Goal: Task Accomplishment & Management: Complete application form

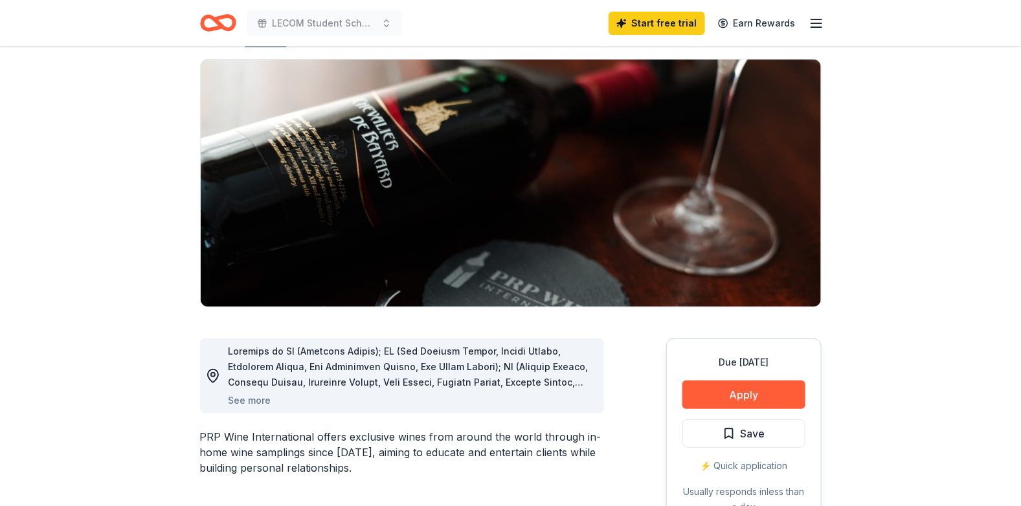
scroll to position [190, 0]
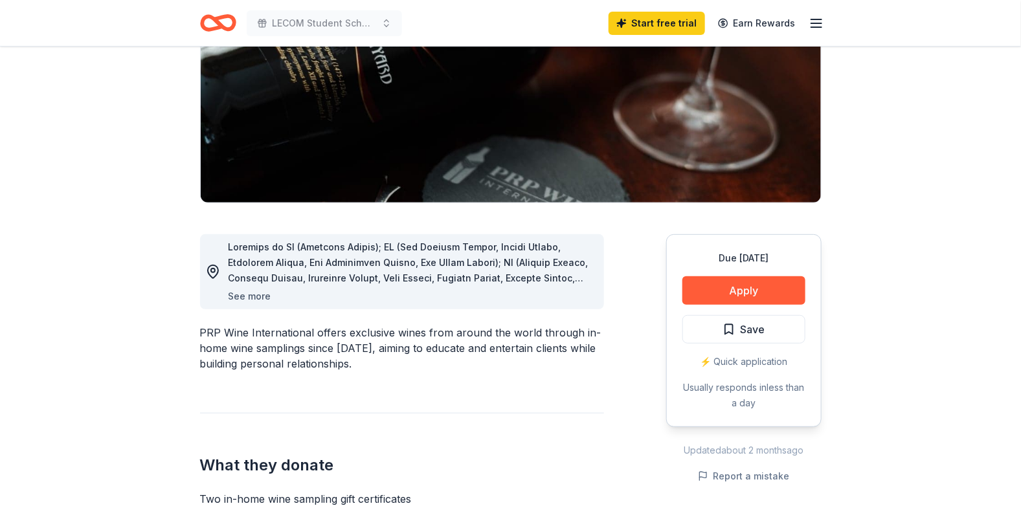
click at [252, 296] on button "See more" at bounding box center [249, 297] width 43 height 16
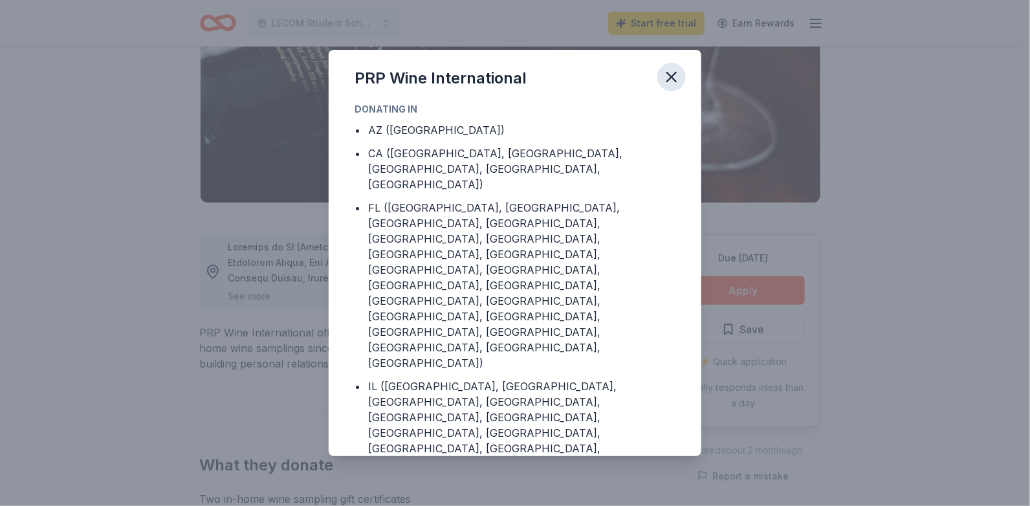
click at [674, 75] on icon "button" at bounding box center [671, 76] width 9 height 9
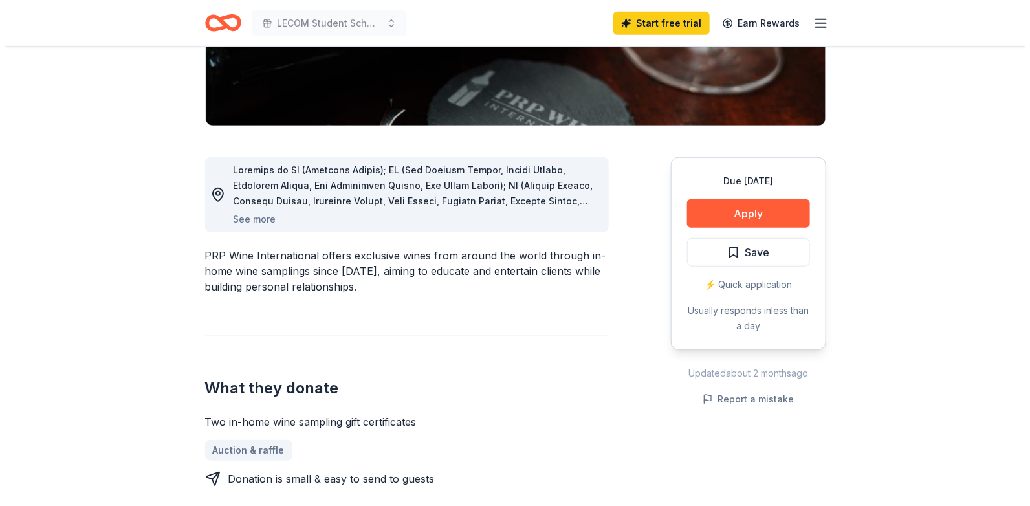
scroll to position [245, 0]
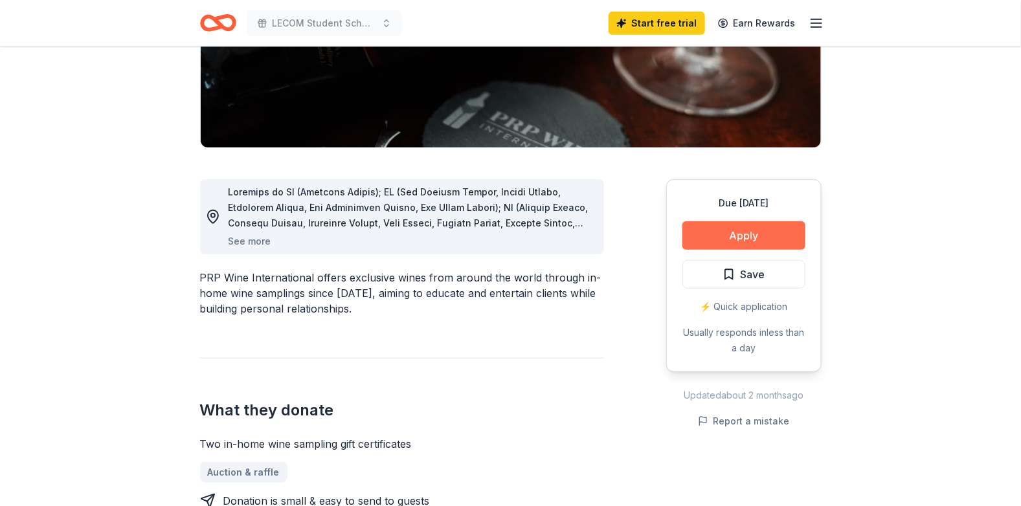
click at [739, 232] on button "Apply" at bounding box center [743, 235] width 123 height 28
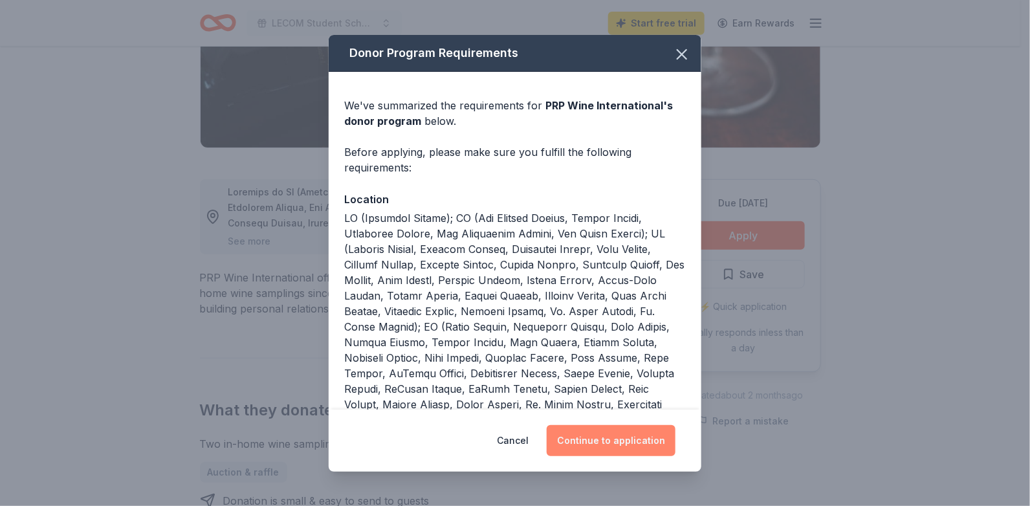
click at [635, 441] on button "Continue to application" at bounding box center [611, 440] width 129 height 31
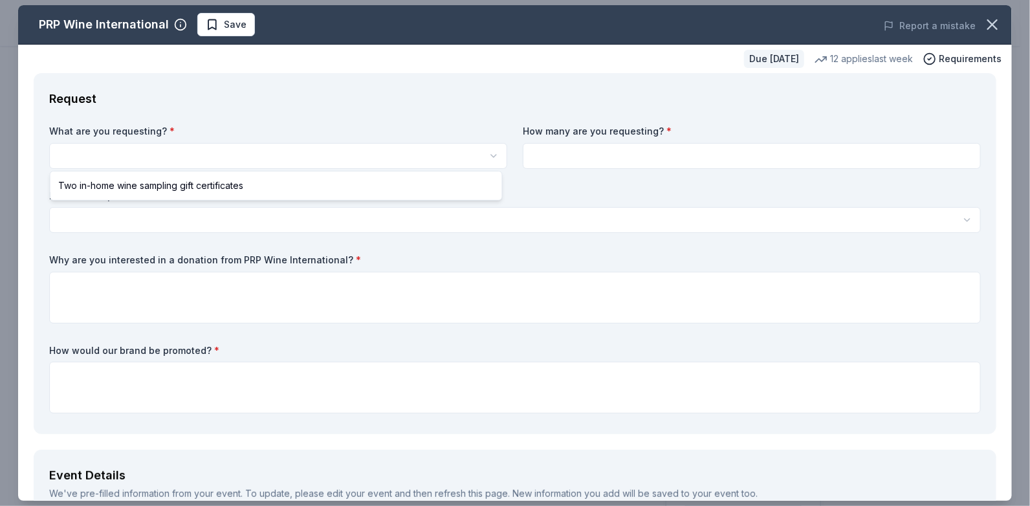
scroll to position [0, 0]
click at [91, 149] on html "LECOM Student Scholarship Fund Annual Gala Start free trial Earn Rewards Due [D…" at bounding box center [515, 253] width 1030 height 506
select select "Two in-home wine sampling gift certificates"
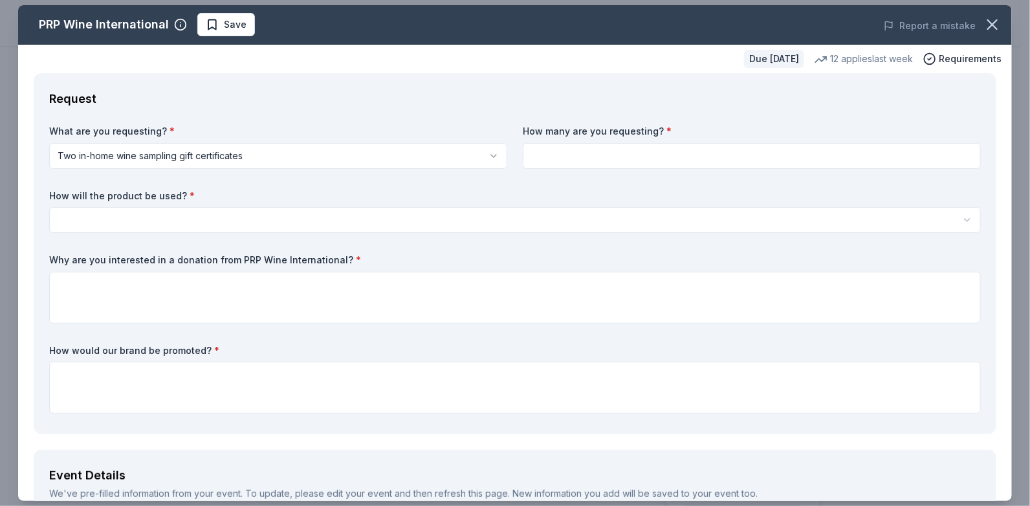
click at [591, 156] on input at bounding box center [752, 156] width 458 height 26
type input "2"
click at [122, 215] on html "LECOM Student Scholarship Fund Annual Gala Start free trial Earn Rewards Due [D…" at bounding box center [515, 253] width 1030 height 506
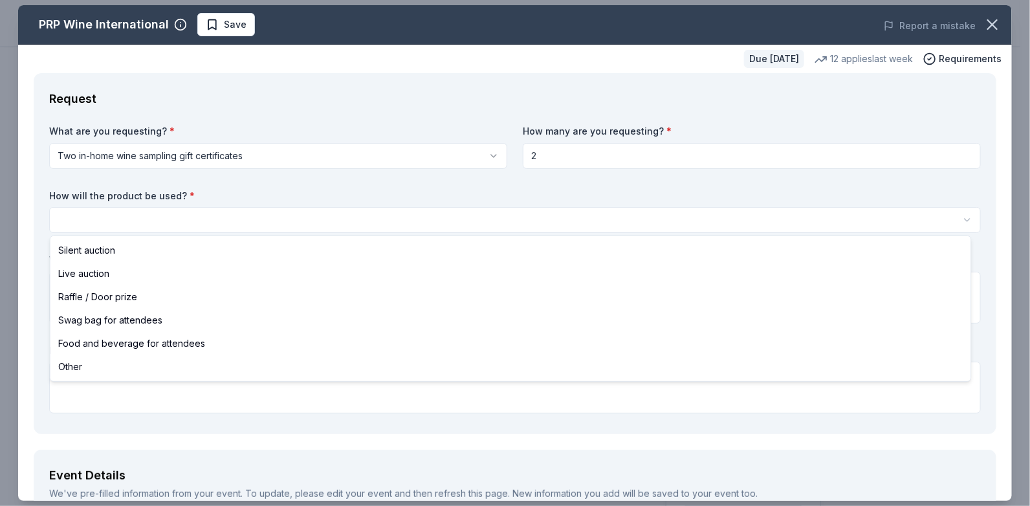
select select "silentAuction"
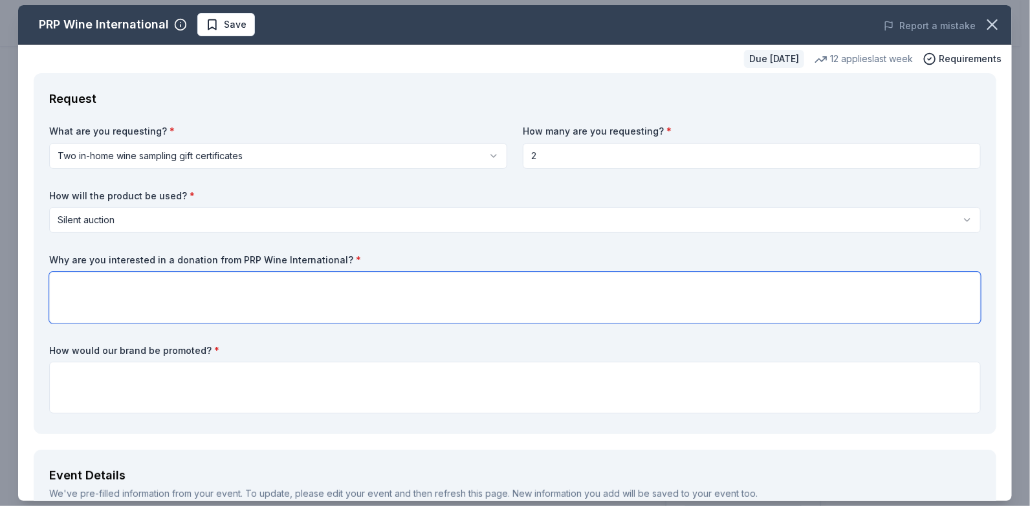
click at [70, 281] on textarea at bounding box center [515, 298] width 932 height 52
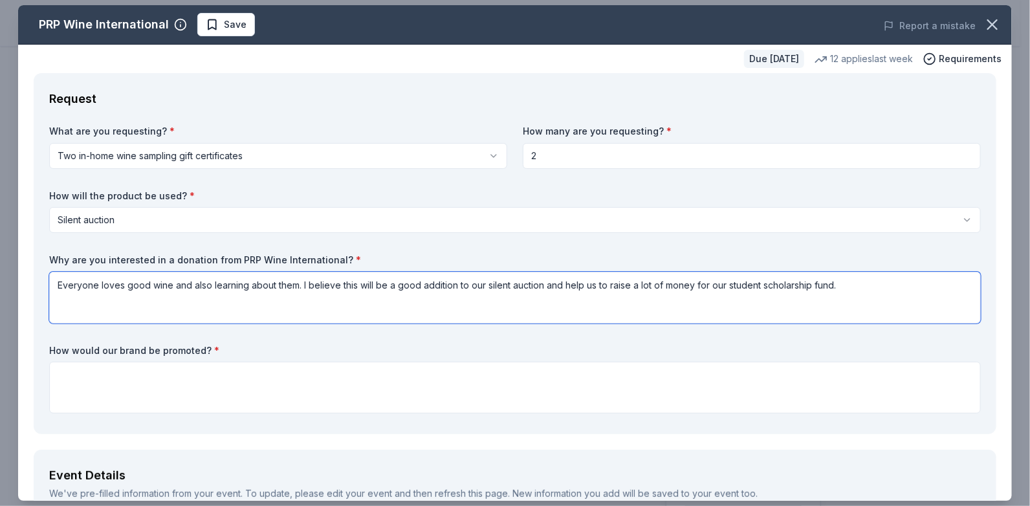
type textarea "Everyone loves good wine and also learning about them. I believe this will be a…"
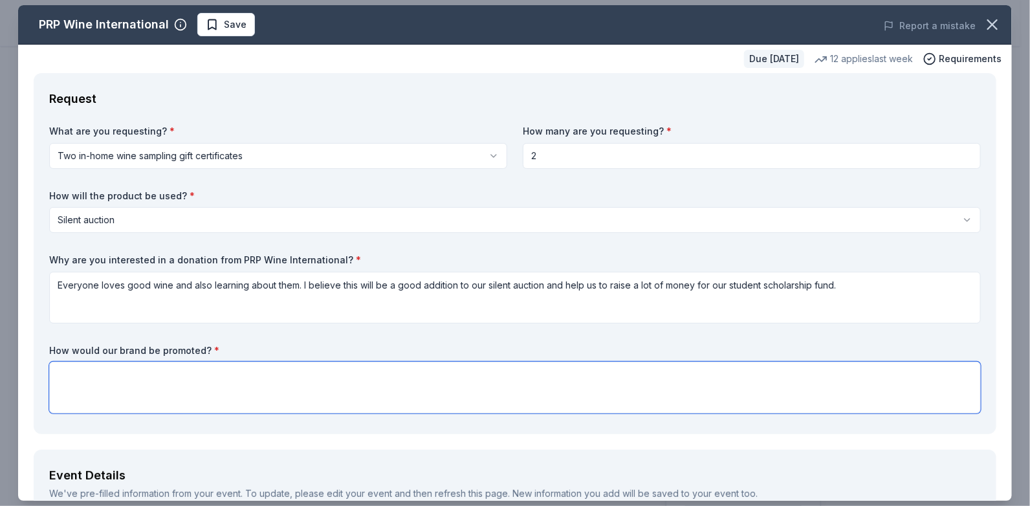
click at [65, 369] on textarea at bounding box center [515, 388] width 932 height 52
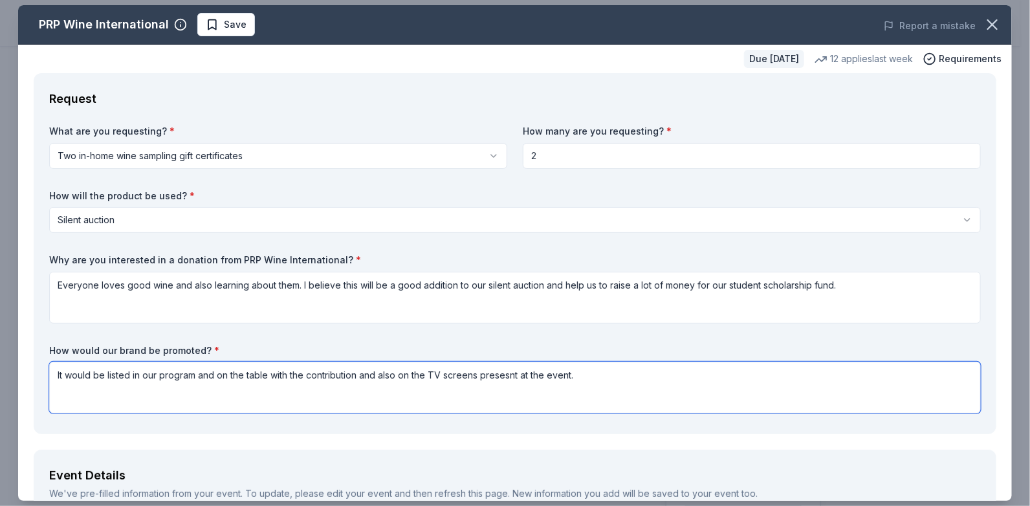
drag, startPoint x: 505, startPoint y: 377, endPoint x: 514, endPoint y: 379, distance: 8.6
type textarea "It would be listed in our program and on the table with the contribution and al…"
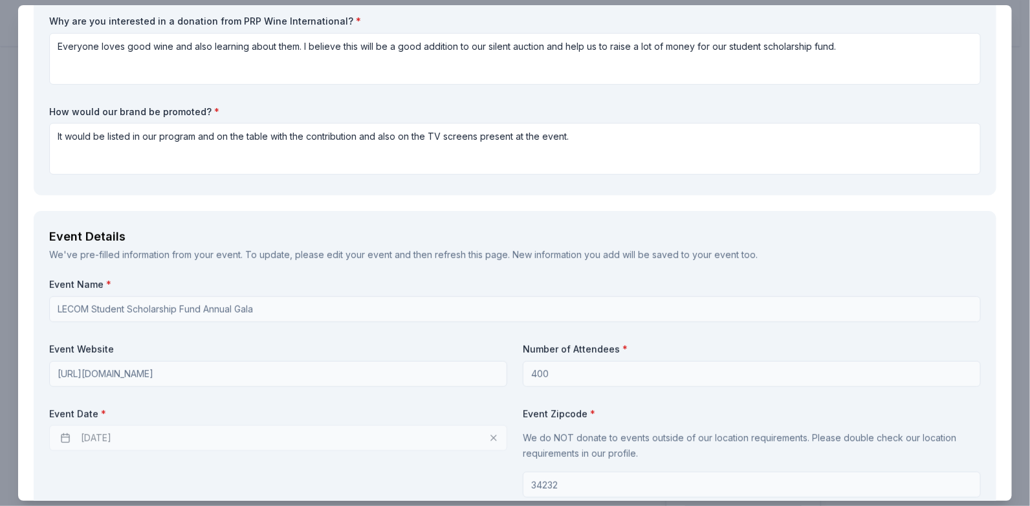
scroll to position [294, 0]
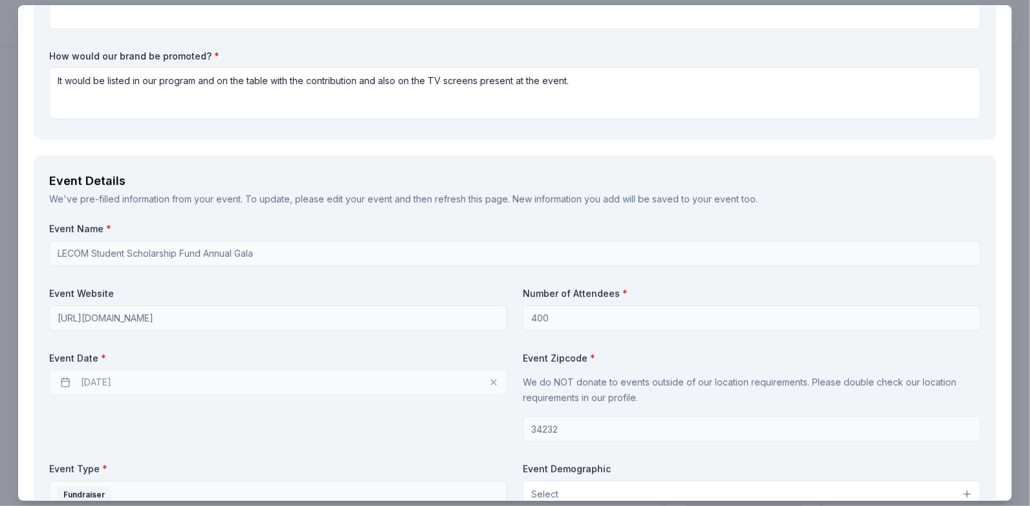
click at [111, 382] on div "[DATE]" at bounding box center [278, 383] width 458 height 26
click at [103, 381] on div "[DATE]" at bounding box center [278, 383] width 458 height 26
click at [489, 382] on div "[DATE]" at bounding box center [278, 383] width 458 height 26
click at [64, 380] on div "[DATE]" at bounding box center [278, 383] width 458 height 26
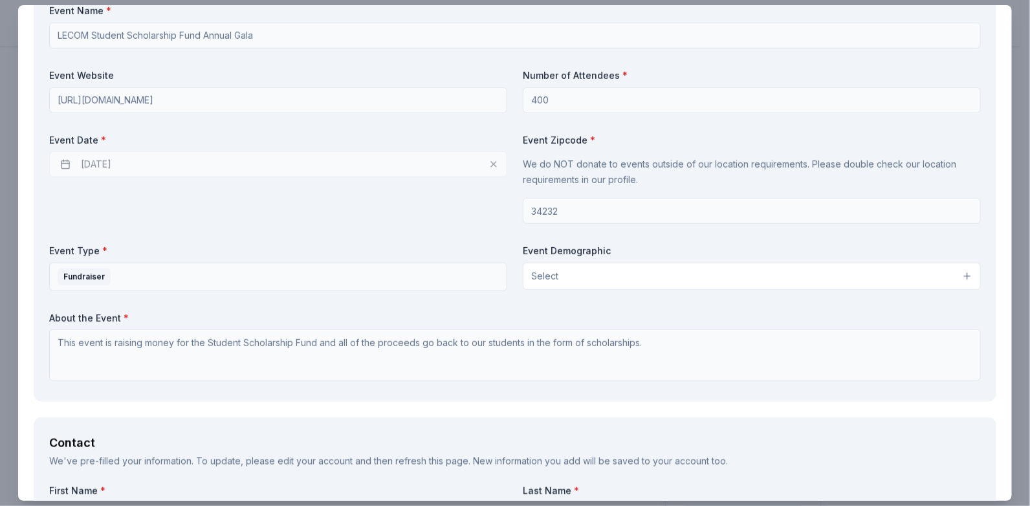
scroll to position [515, 0]
click at [958, 272] on button "Select" at bounding box center [752, 273] width 458 height 27
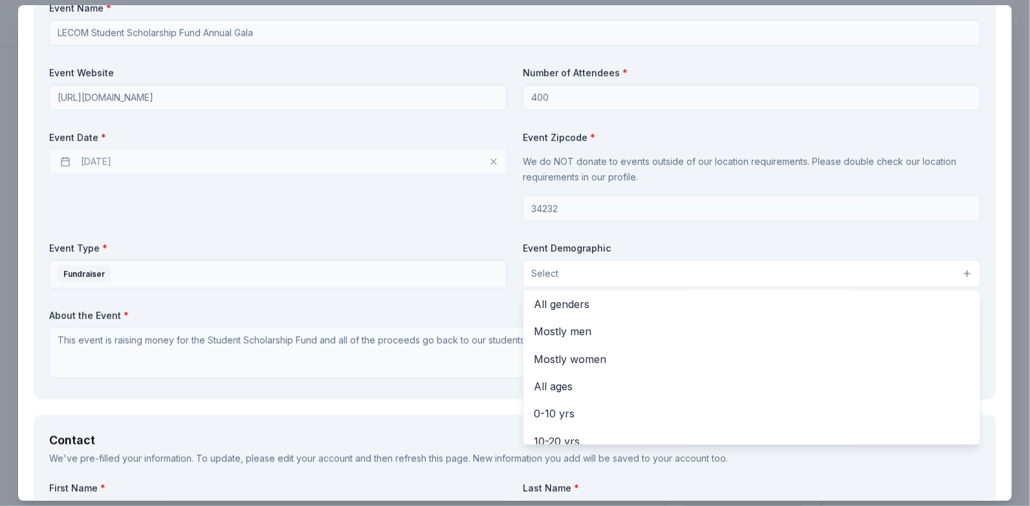
scroll to position [0, 0]
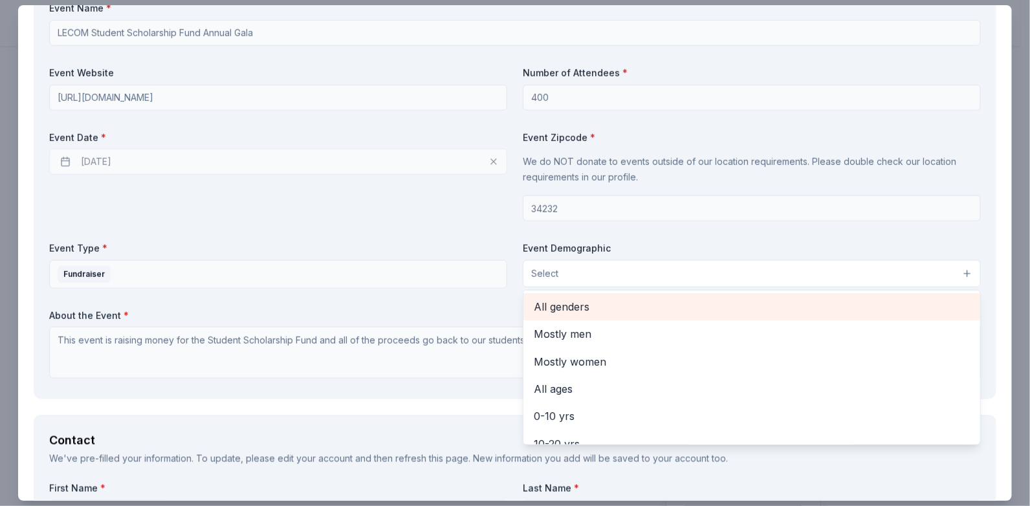
click at [571, 303] on span "All genders" at bounding box center [752, 306] width 436 height 17
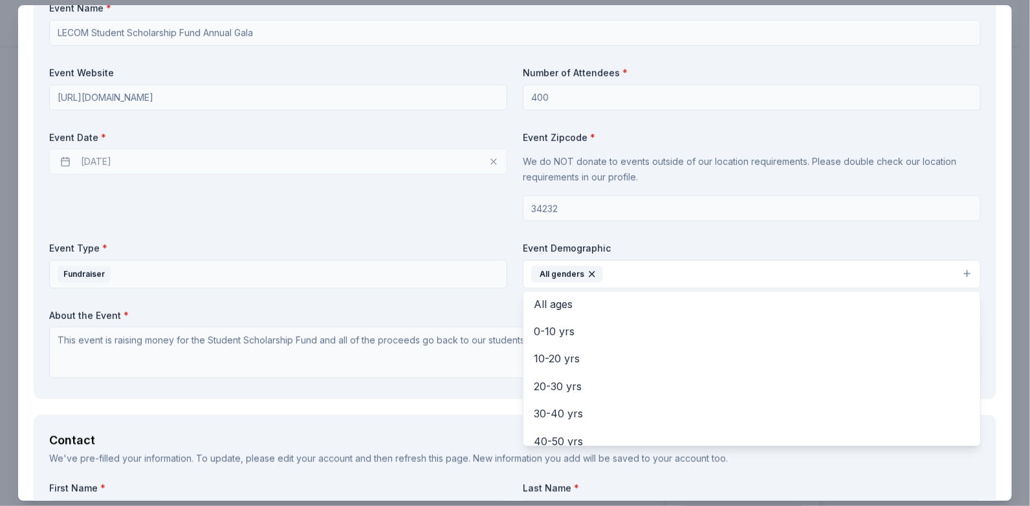
scroll to position [63, 0]
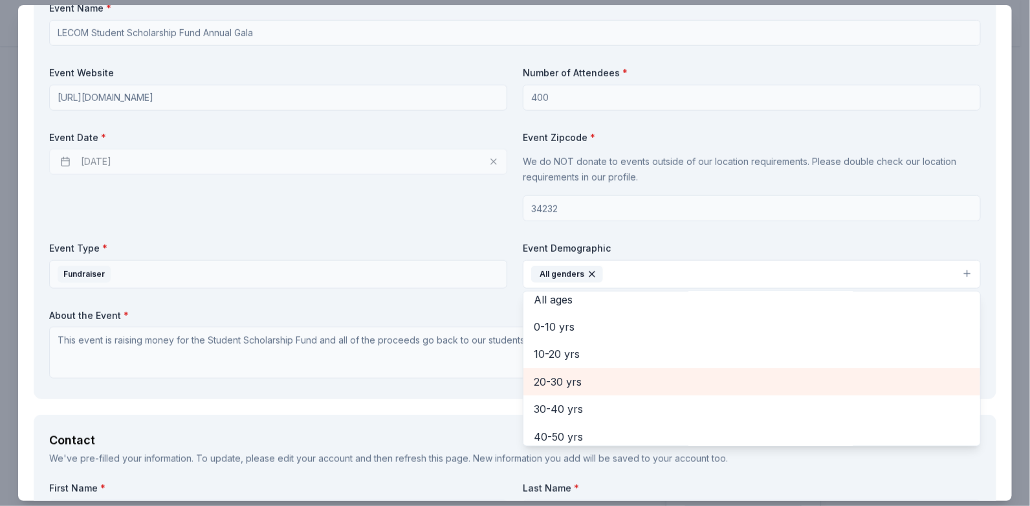
click at [562, 377] on span "20-30 yrs" at bounding box center [752, 381] width 436 height 17
click at [562, 382] on span "30-40 yrs" at bounding box center [752, 381] width 436 height 17
click at [562, 378] on span "40-50 yrs" at bounding box center [752, 381] width 436 height 17
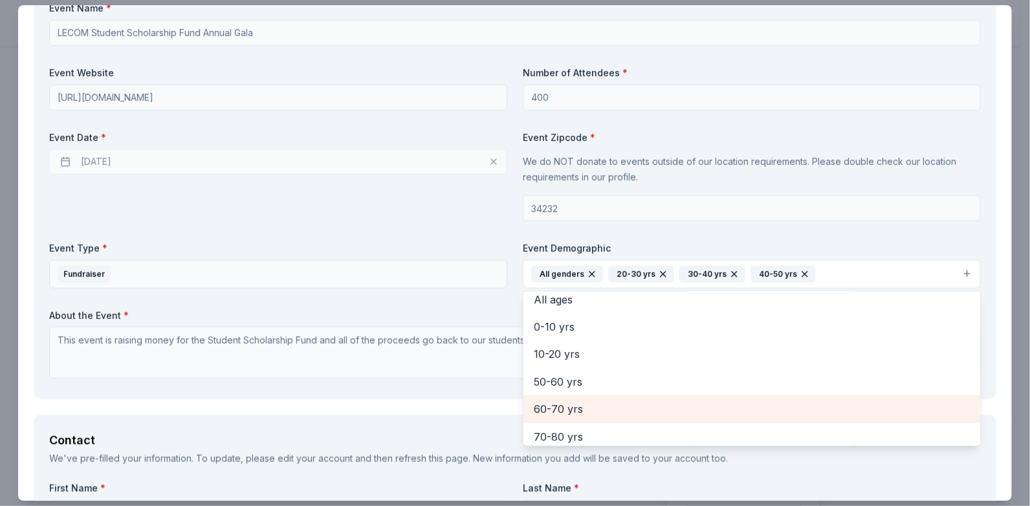
click at [555, 406] on span "60-70 yrs" at bounding box center [752, 409] width 436 height 17
click at [569, 407] on span "70-80 yrs" at bounding box center [752, 409] width 436 height 17
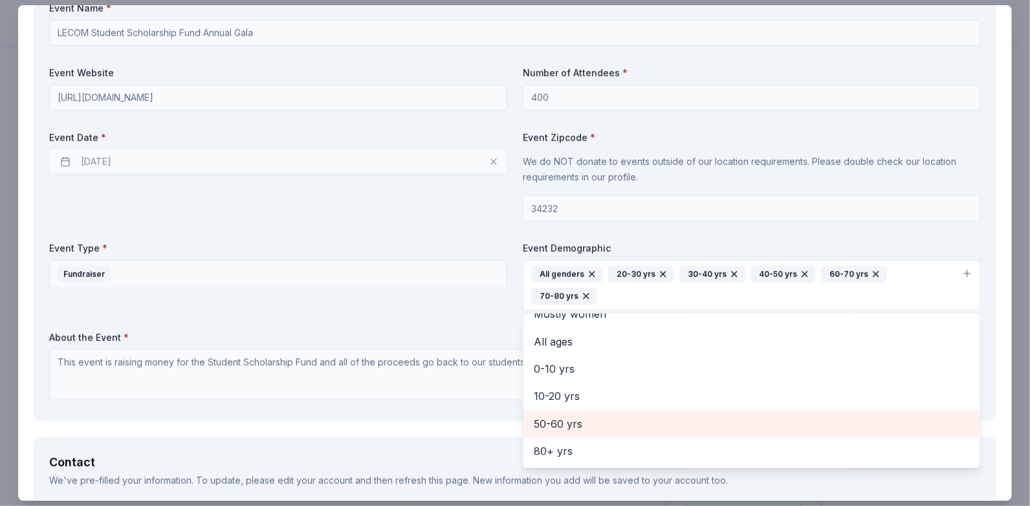
scroll to position [43, 0]
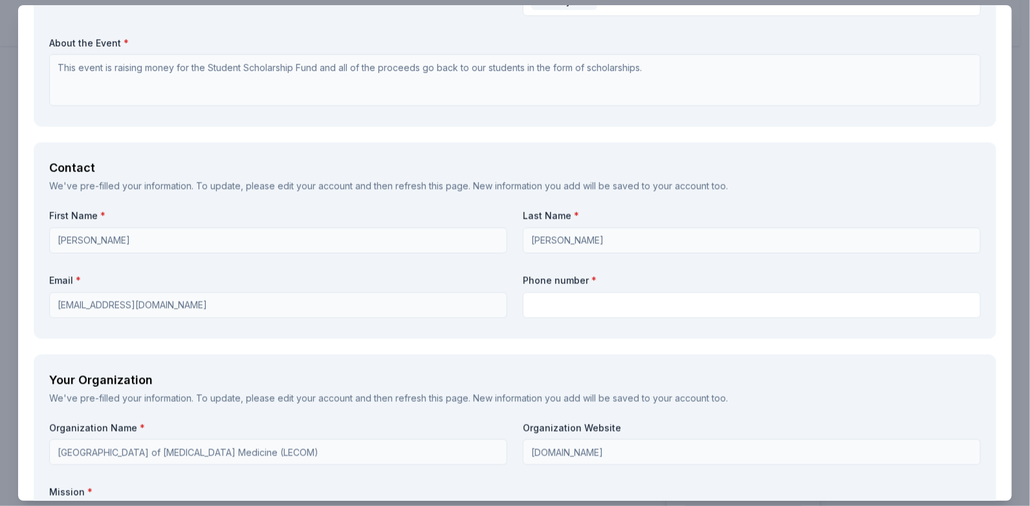
scroll to position [817, 0]
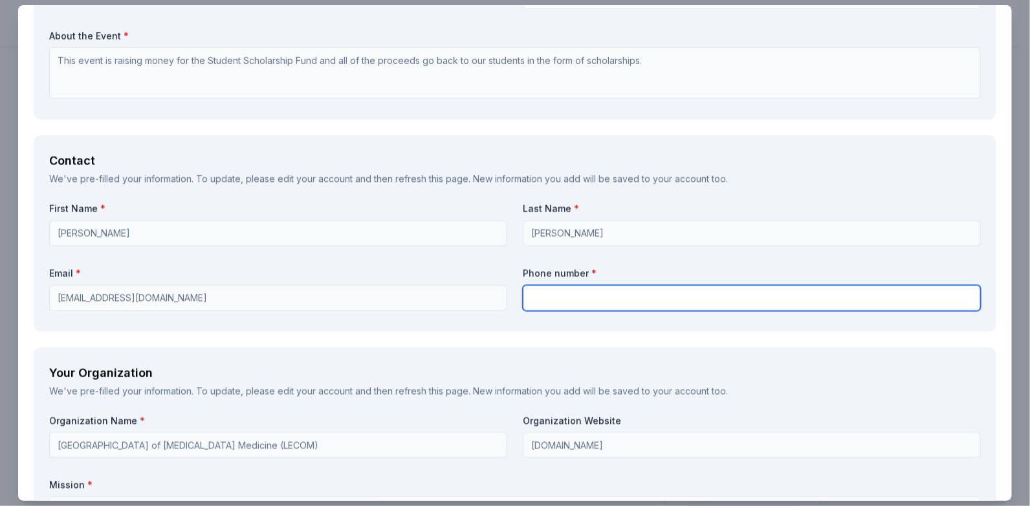
click at [561, 285] on input "text" at bounding box center [752, 298] width 458 height 26
type input "9417825977"
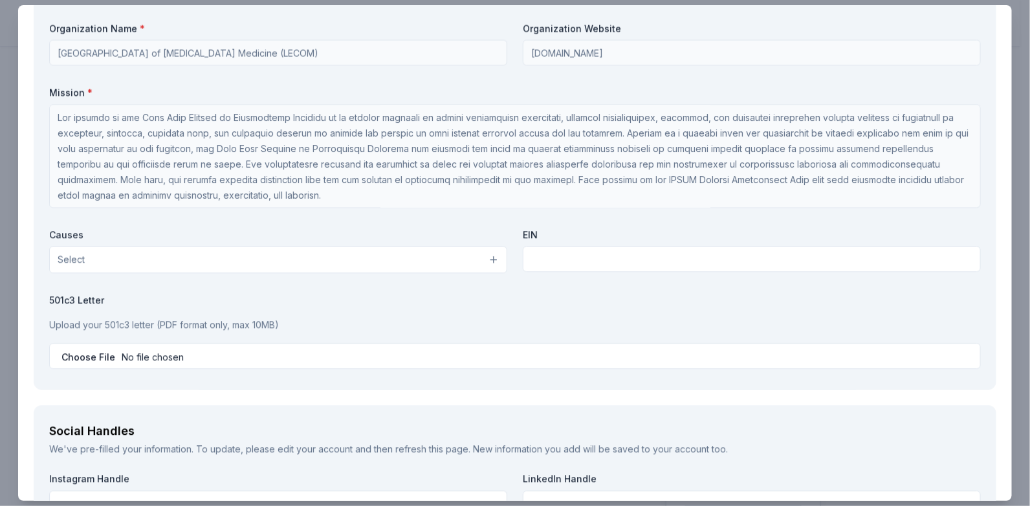
scroll to position [1230, 0]
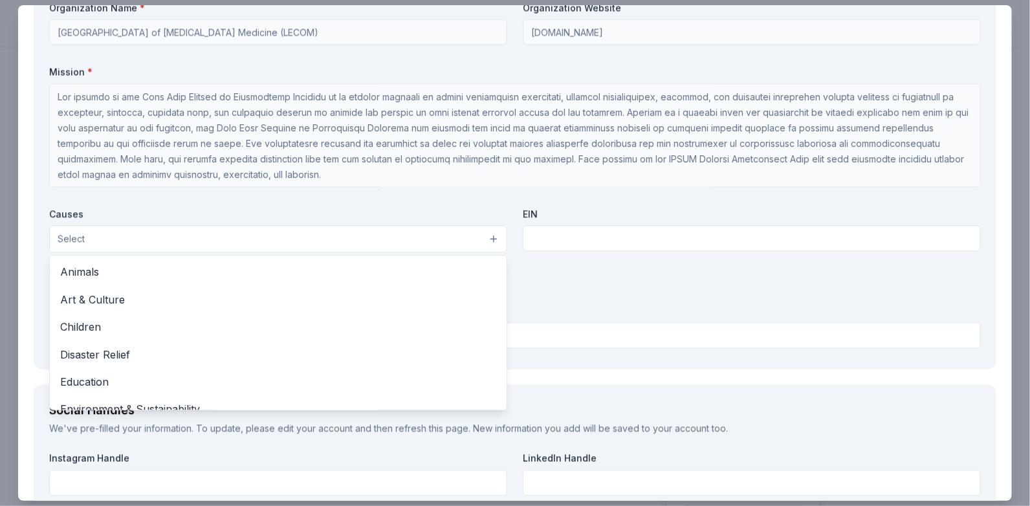
click at [491, 225] on button "Select" at bounding box center [278, 238] width 458 height 27
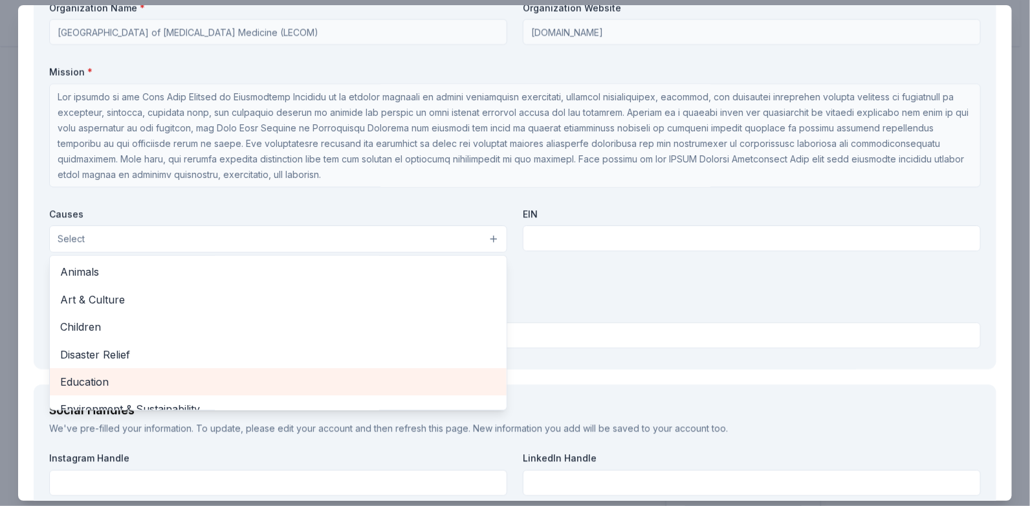
click at [94, 373] on span "Education" at bounding box center [278, 381] width 436 height 17
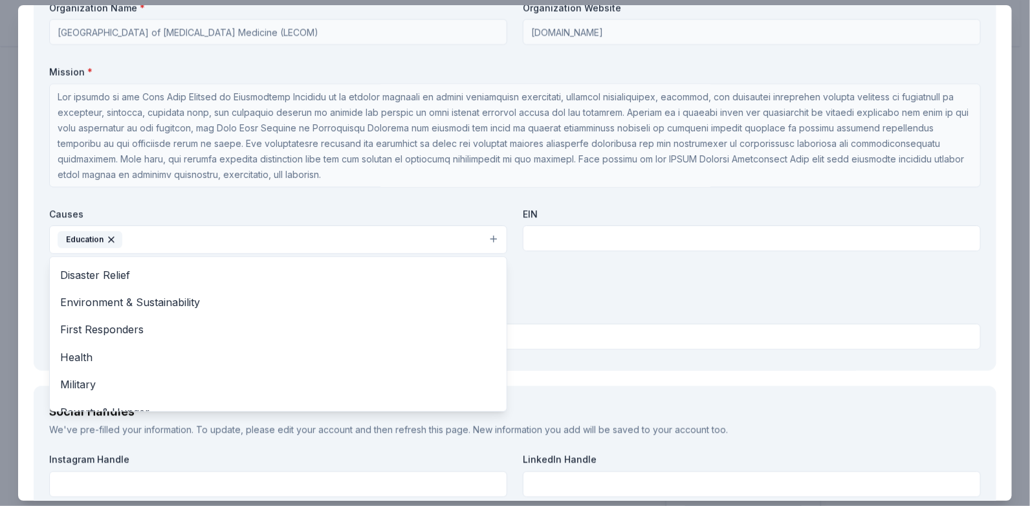
scroll to position [82, 0]
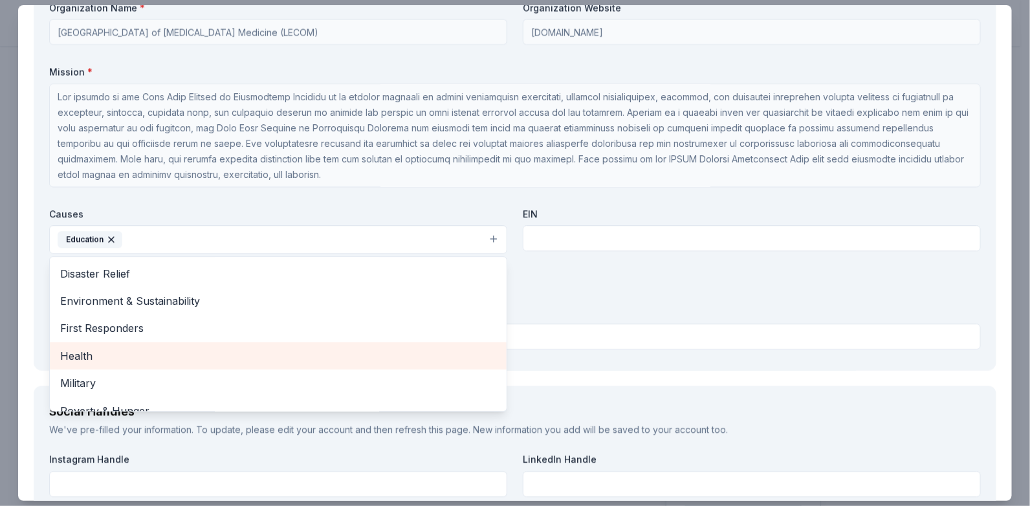
click at [85, 348] on span "Health" at bounding box center [278, 356] width 436 height 17
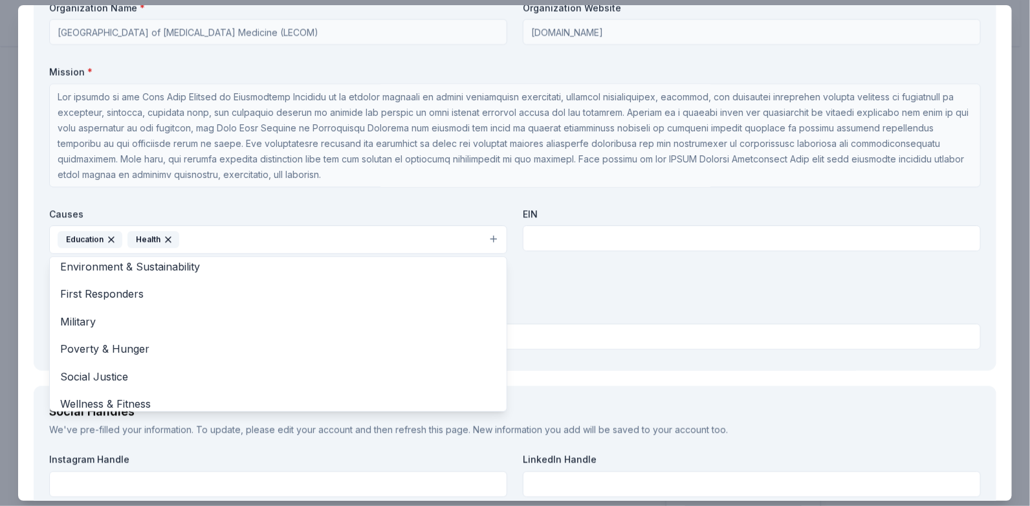
scroll to position [125, 0]
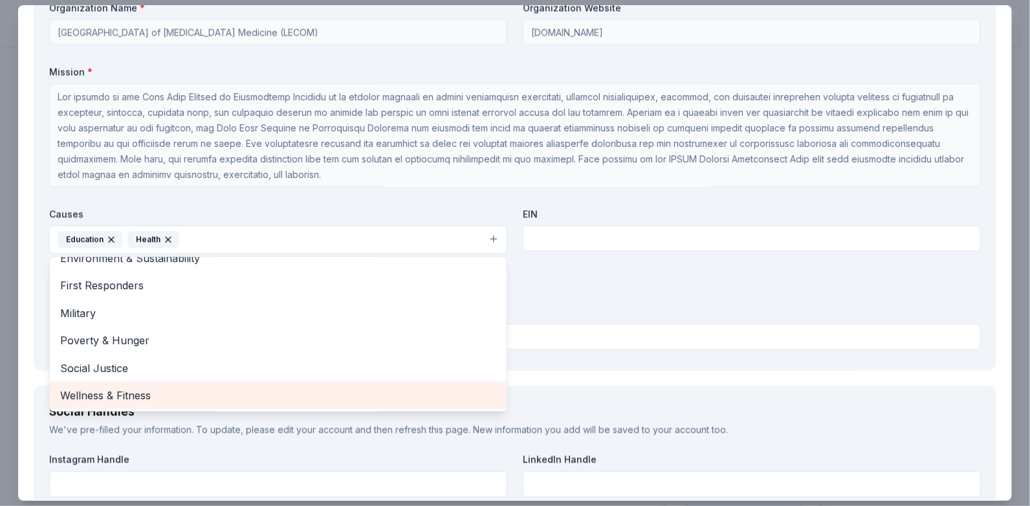
click at [127, 387] on span "Wellness & Fitness" at bounding box center [278, 395] width 436 height 17
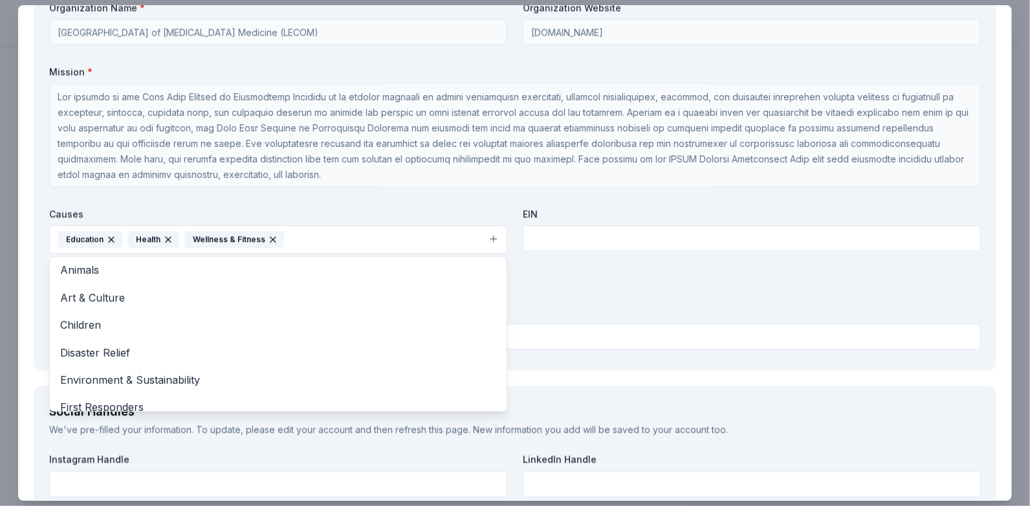
scroll to position [0, 0]
click at [525, 270] on div "Organization Name * [GEOGRAPHIC_DATA] of [MEDICAL_DATA] Medicine (LECOM) Organi…" at bounding box center [515, 177] width 932 height 353
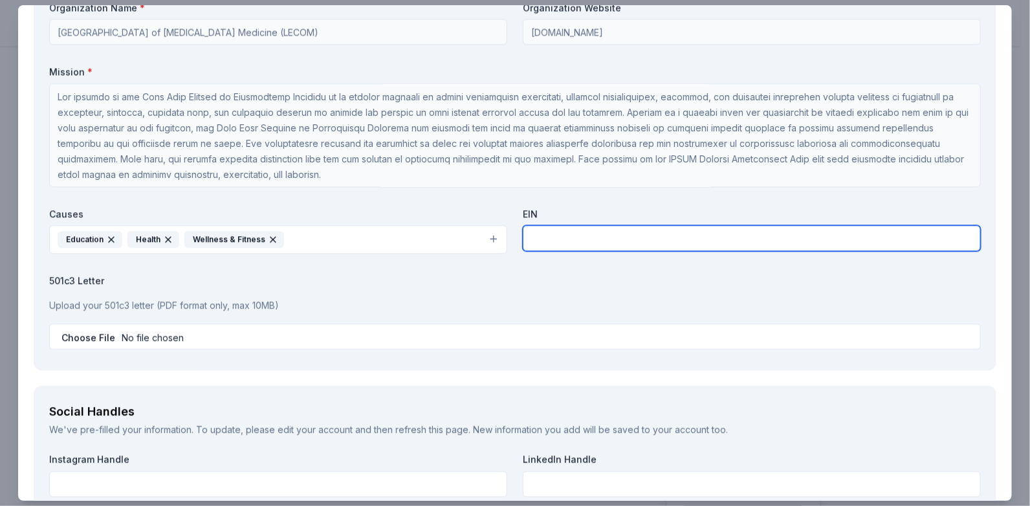
click at [560, 225] on input "text" at bounding box center [752, 238] width 458 height 26
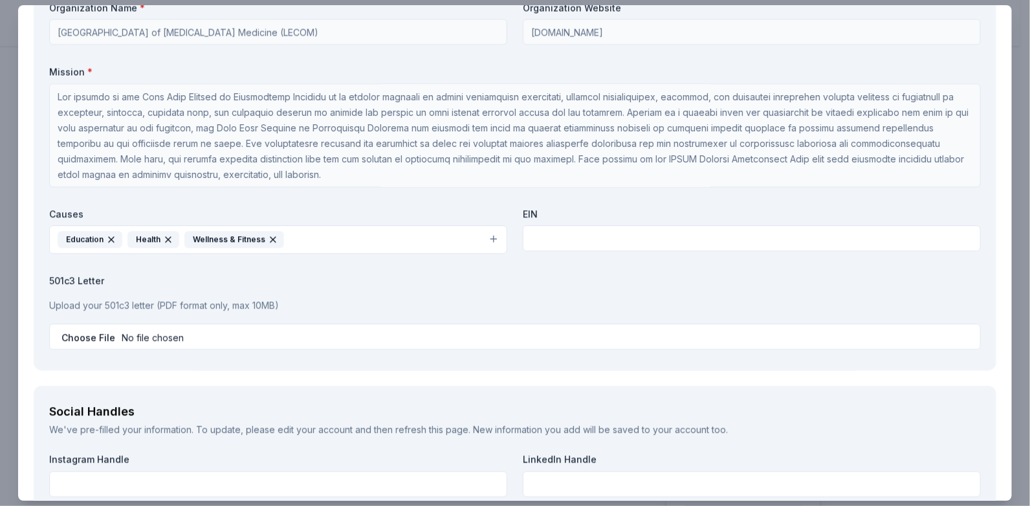
click at [446, 418] on div "Social Handles We've pre-filled your information. To update, please edit your a…" at bounding box center [515, 484] width 963 height 196
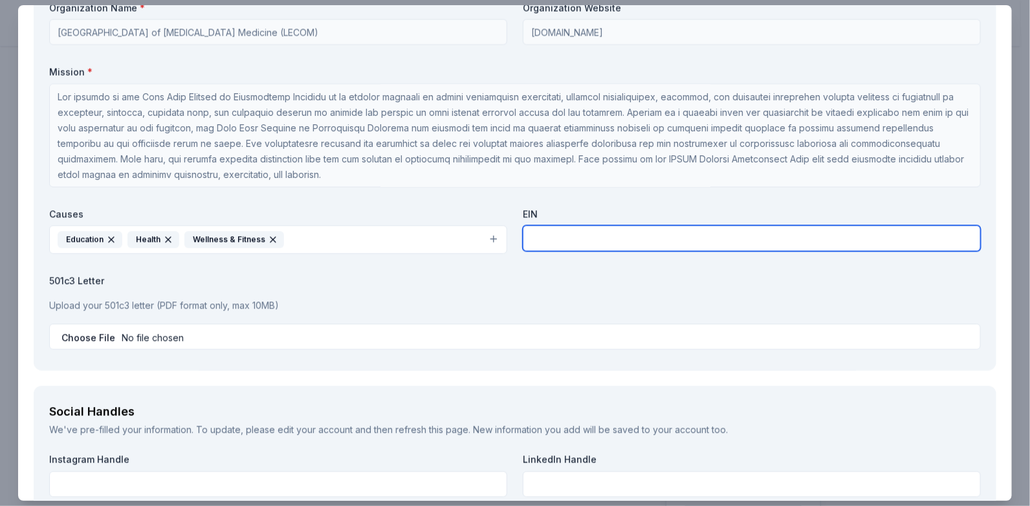
click at [551, 225] on input "text" at bounding box center [752, 238] width 458 height 26
type input "[US_EMPLOYER_IDENTIFICATION_NUMBER]"
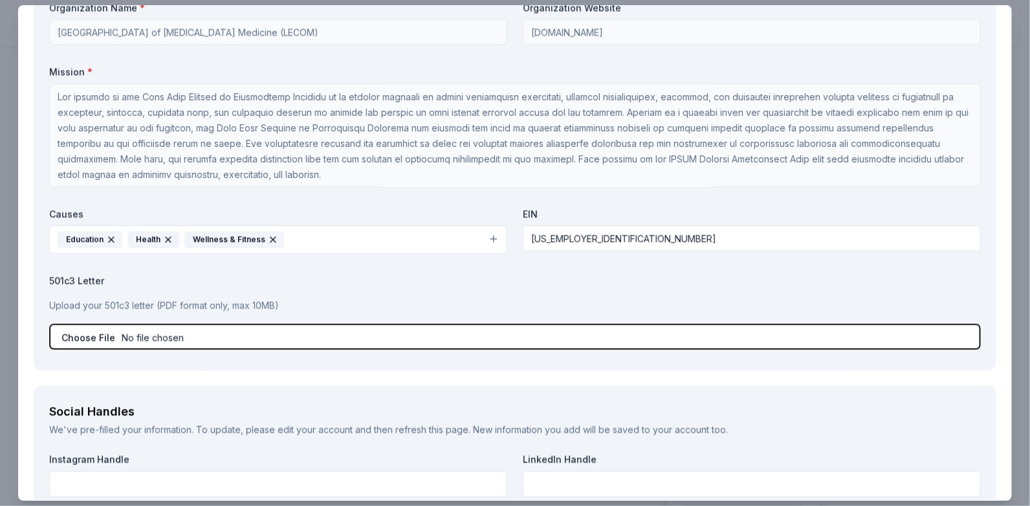
click at [193, 324] on input "file" at bounding box center [515, 337] width 932 height 26
click at [250, 324] on input "file" at bounding box center [515, 337] width 932 height 26
type input "C:\fakepath\Tax exempt letter 2009.pdf"
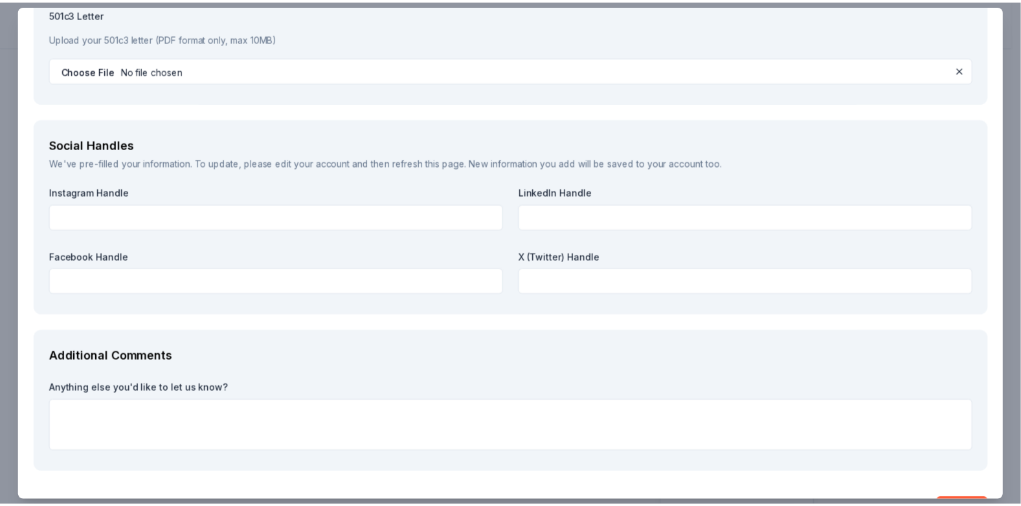
scroll to position [1512, 0]
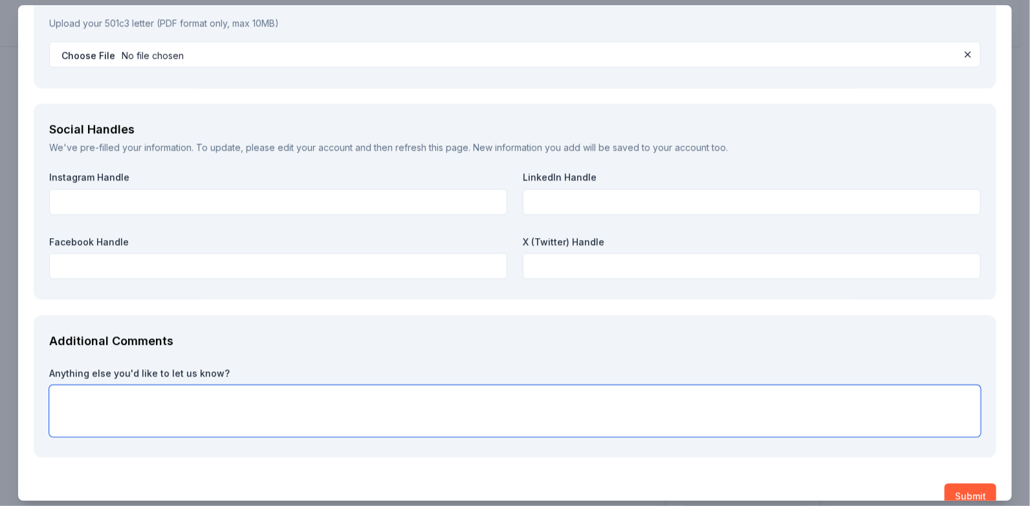
drag, startPoint x: 168, startPoint y: 391, endPoint x: 160, endPoint y: 389, distance: 8.0
click at [167, 390] on textarea at bounding box center [515, 411] width 932 height 52
drag, startPoint x: 300, startPoint y: 376, endPoint x: 318, endPoint y: 381, distance: 18.2
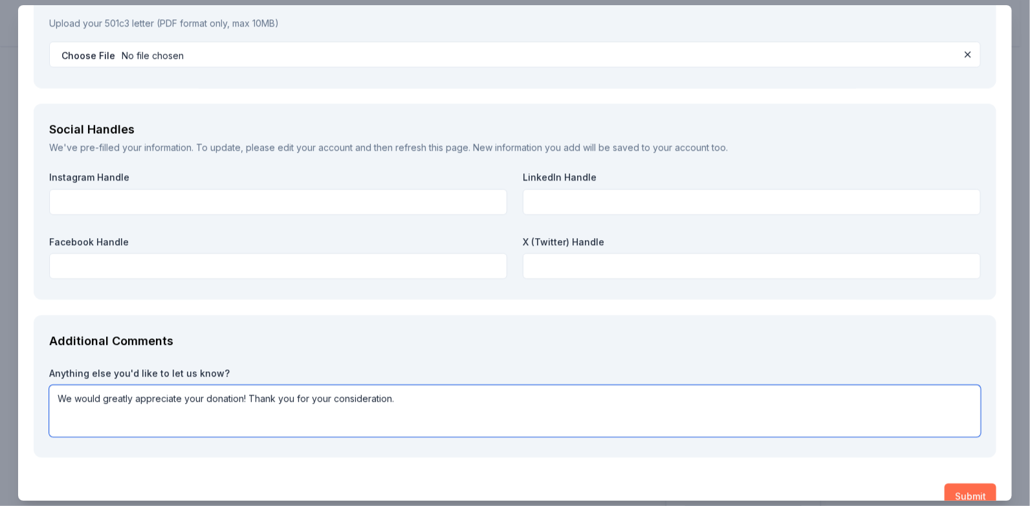
type textarea "We would greatly appreciate your donation! Thank you for your consideration."
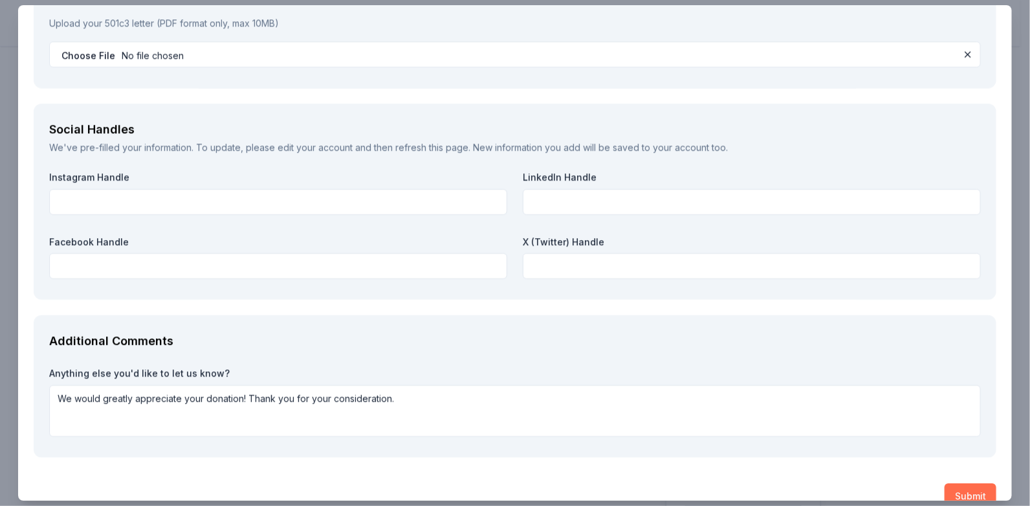
click at [960, 483] on button "Submit" at bounding box center [971, 496] width 52 height 26
